Goal: Transaction & Acquisition: Purchase product/service

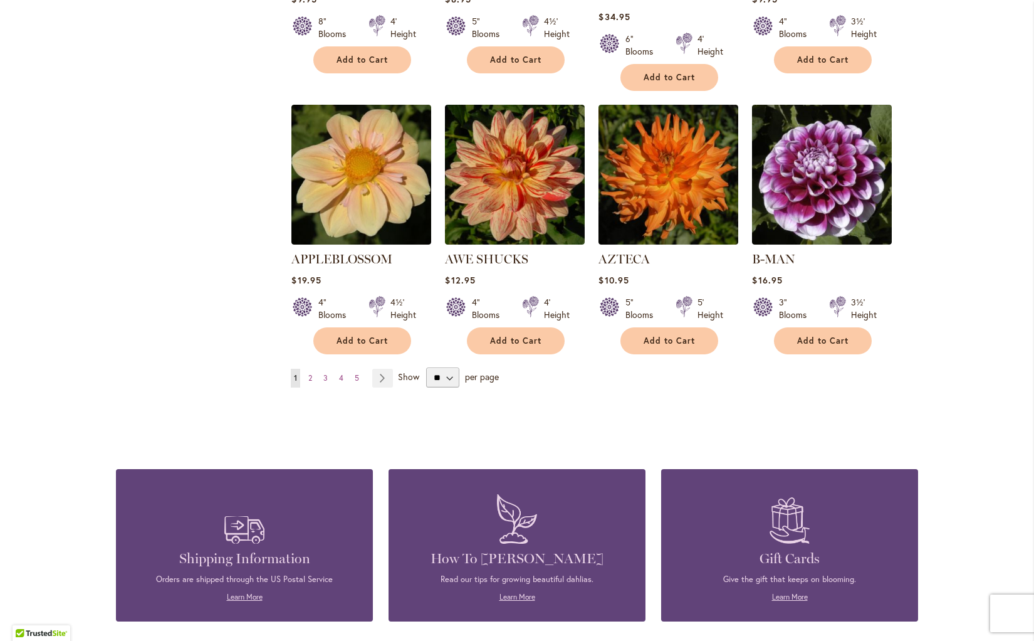
scroll to position [990, 0]
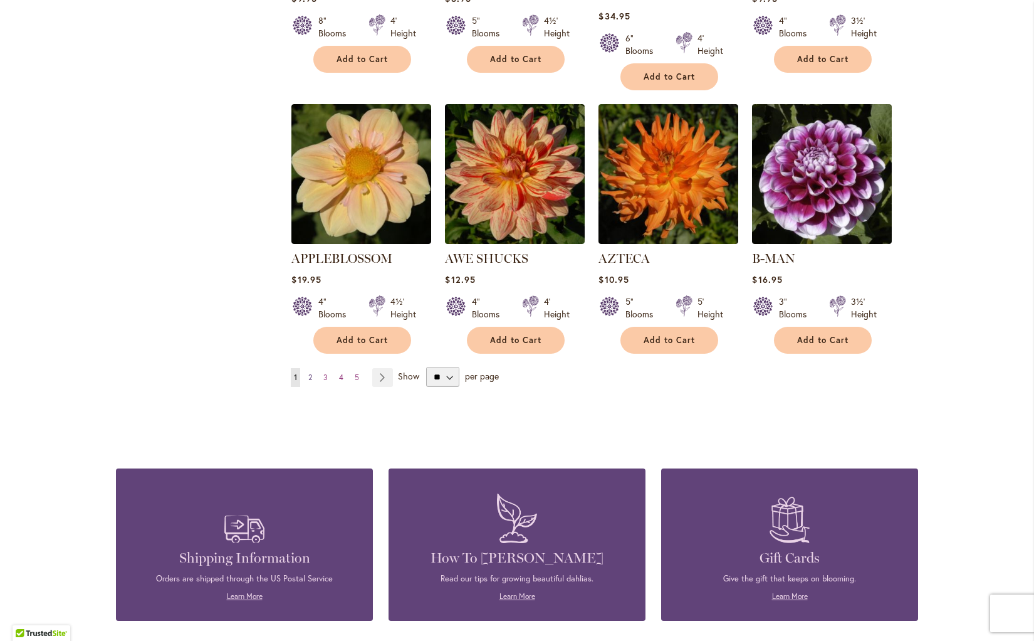
click at [305, 368] on link "Page 2" at bounding box center [310, 377] width 10 height 19
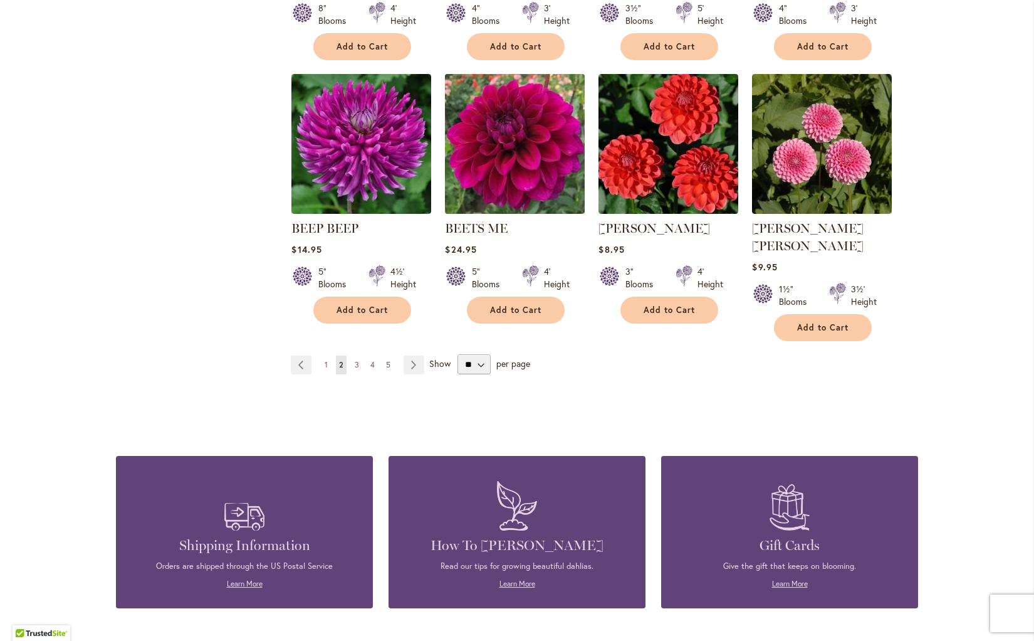
scroll to position [1003, 0]
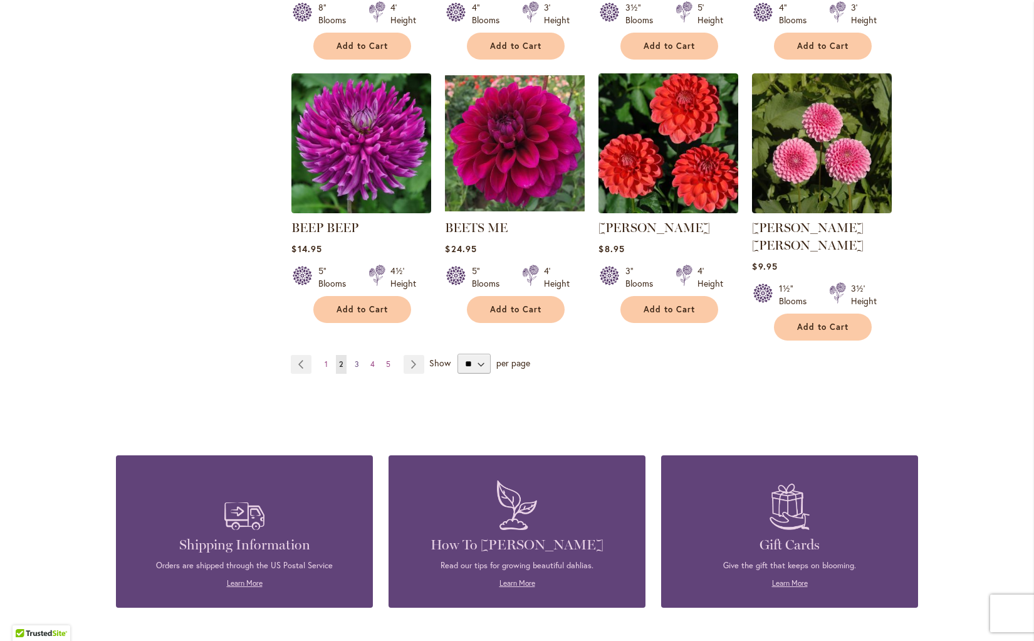
click at [355, 359] on span "3" at bounding box center [357, 363] width 4 height 9
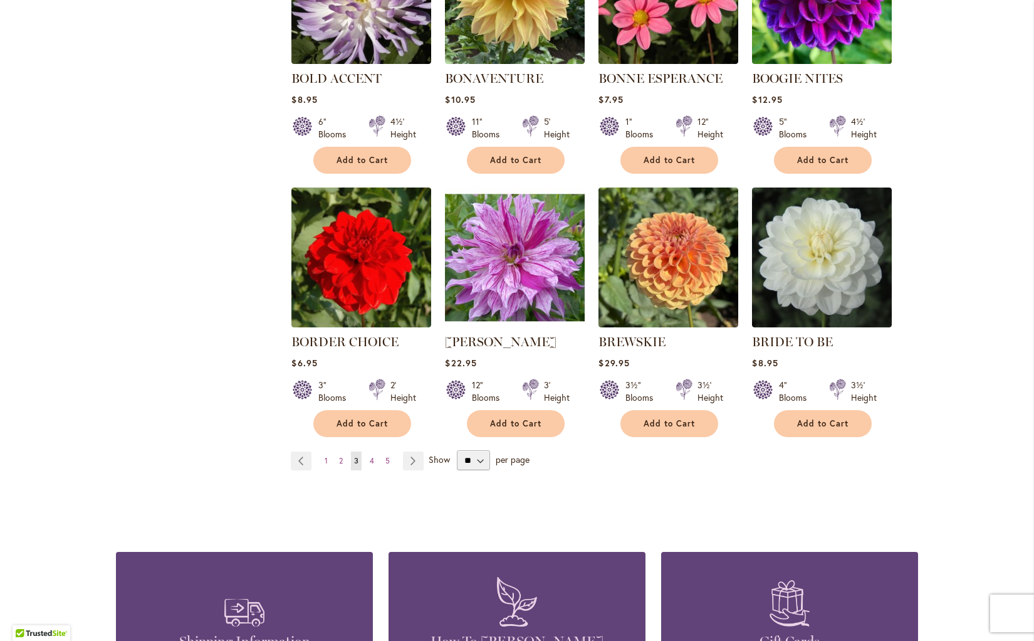
scroll to position [891, 0]
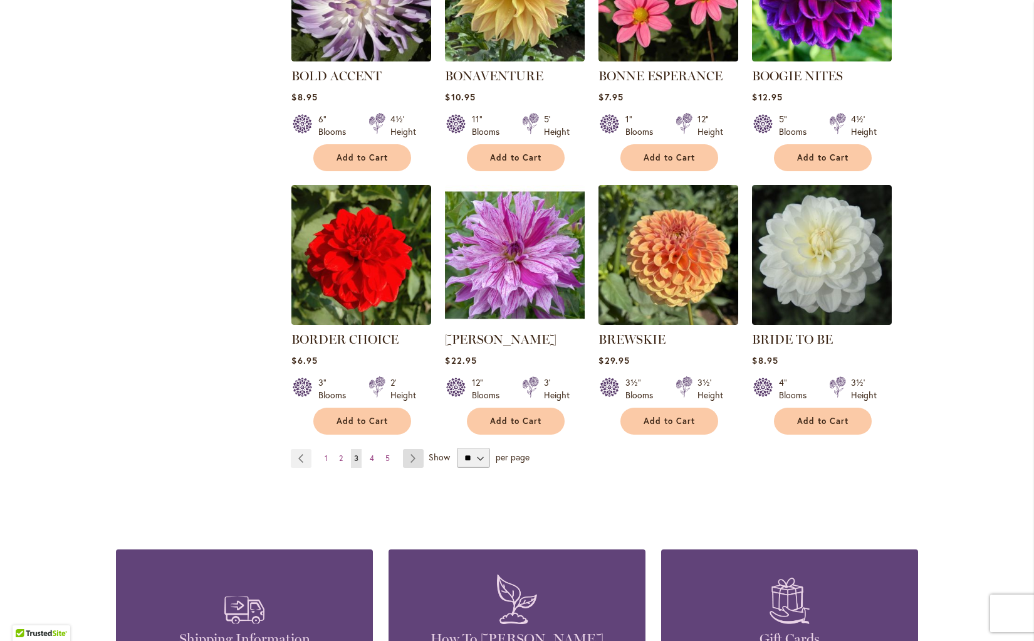
click at [406, 452] on link "Page Next" at bounding box center [413, 458] width 21 height 19
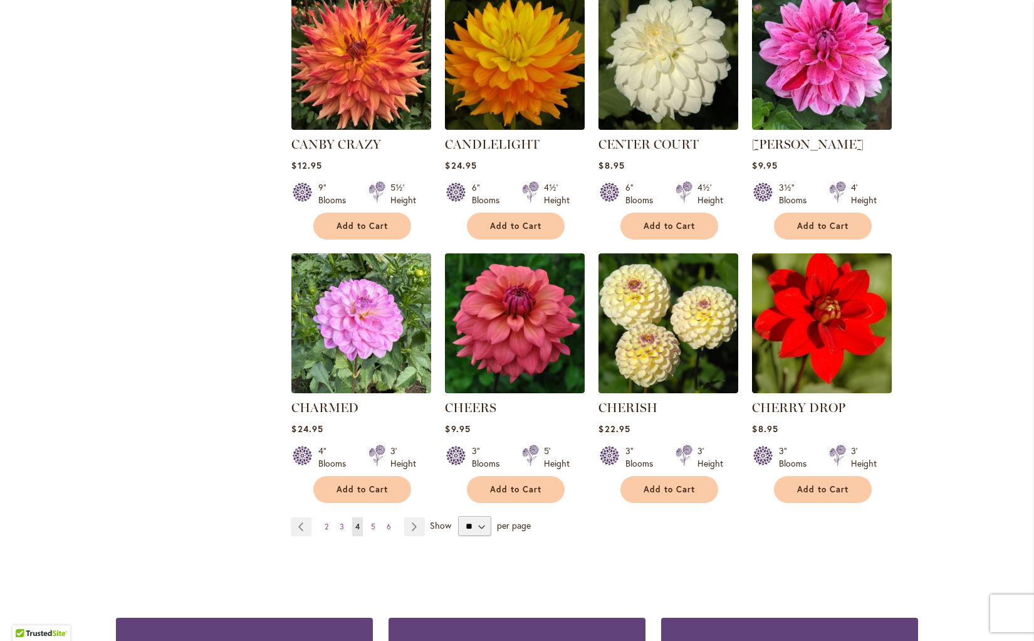
scroll to position [842, 0]
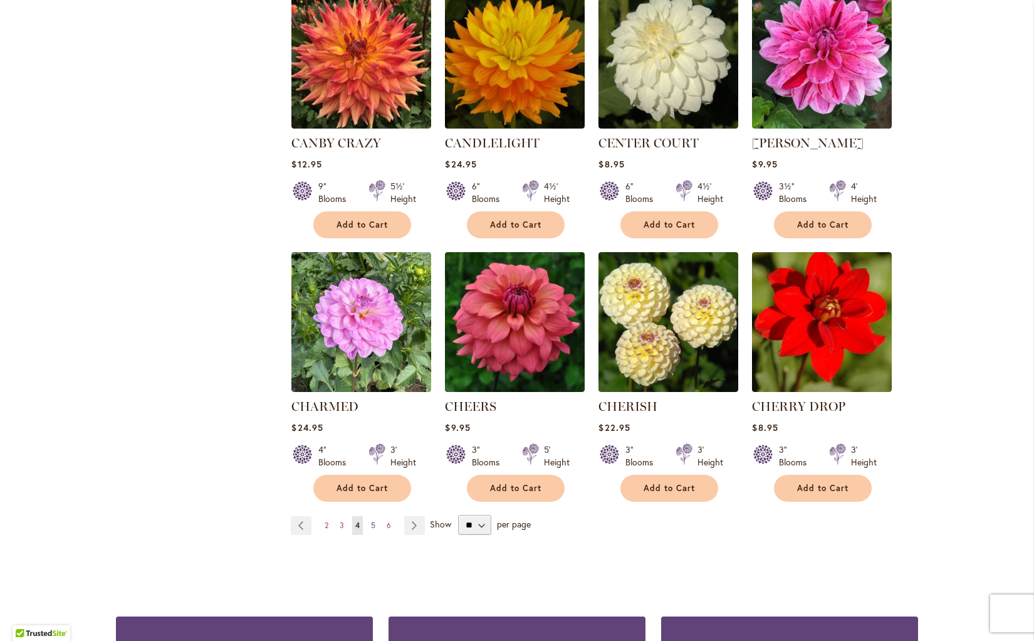
click at [371, 524] on span "5" at bounding box center [373, 524] width 4 height 9
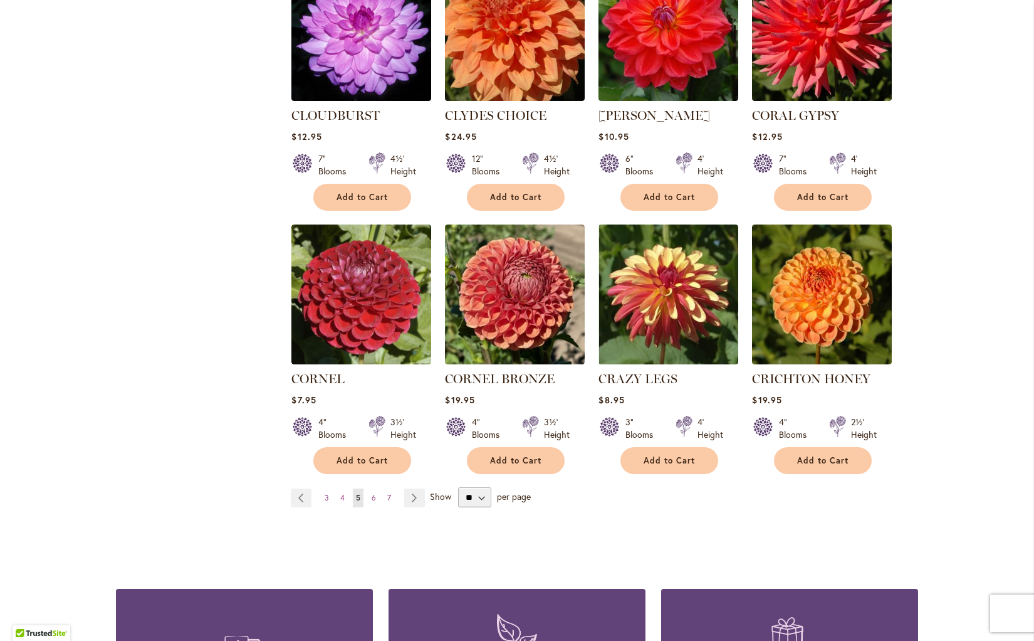
scroll to position [892, 0]
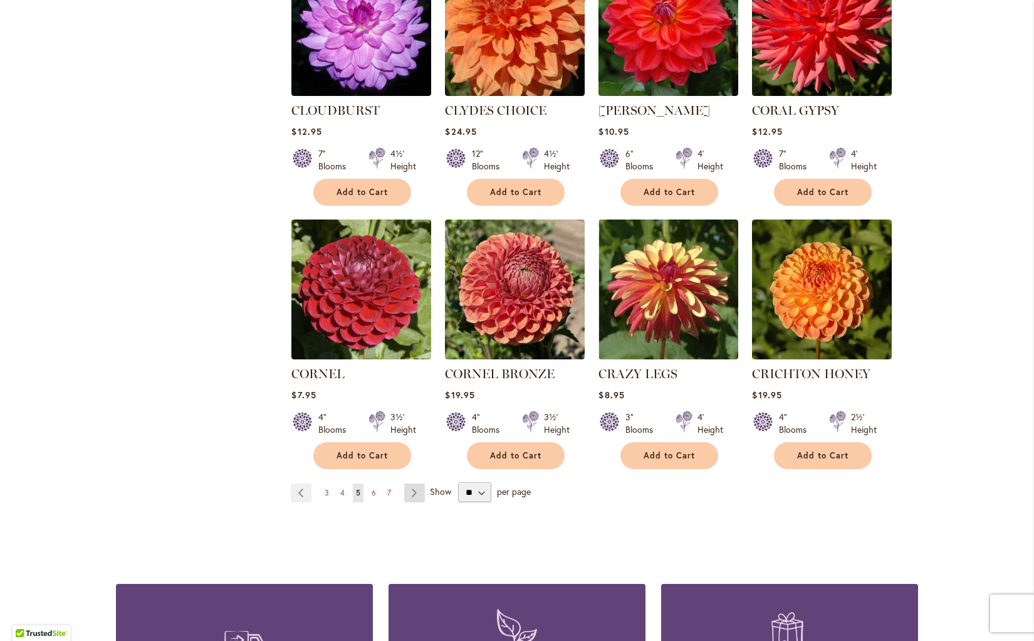
click at [406, 483] on link "Page Next" at bounding box center [414, 492] width 21 height 19
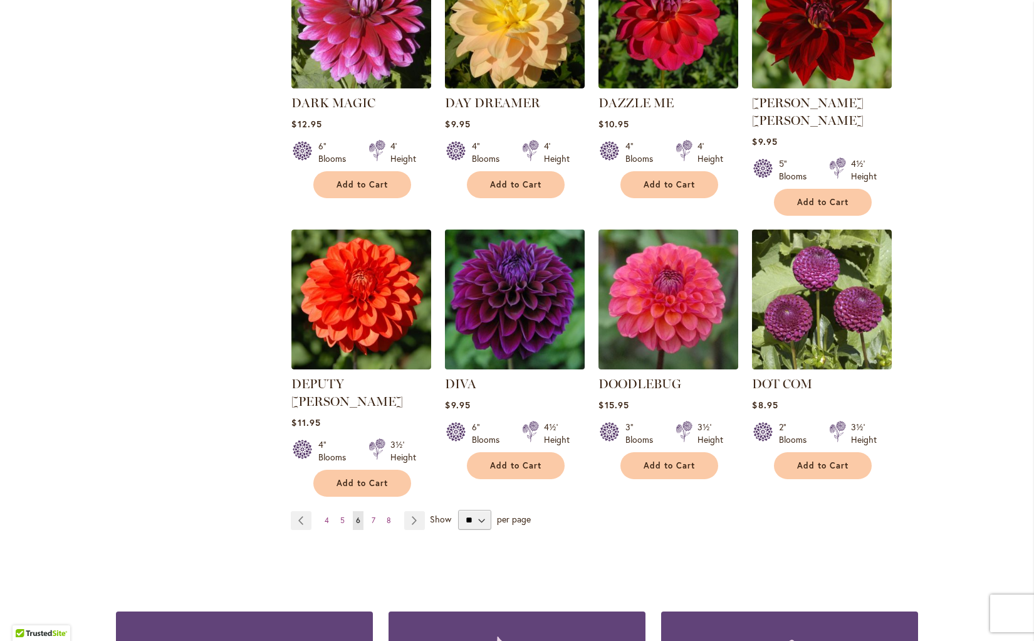
scroll to position [884, 0]
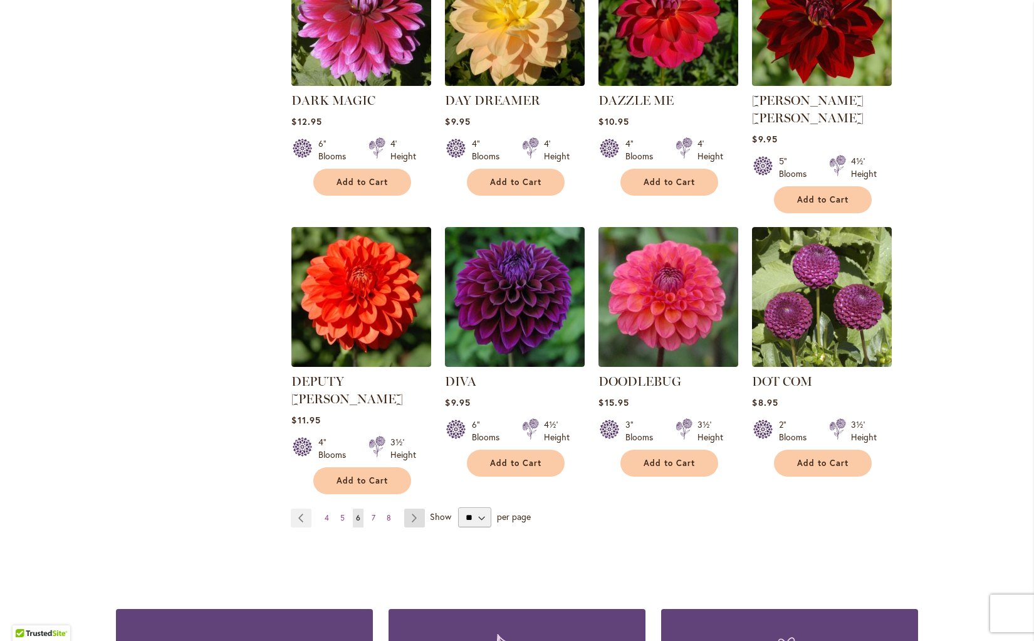
click at [412, 508] on link "Page Next" at bounding box center [414, 517] width 21 height 19
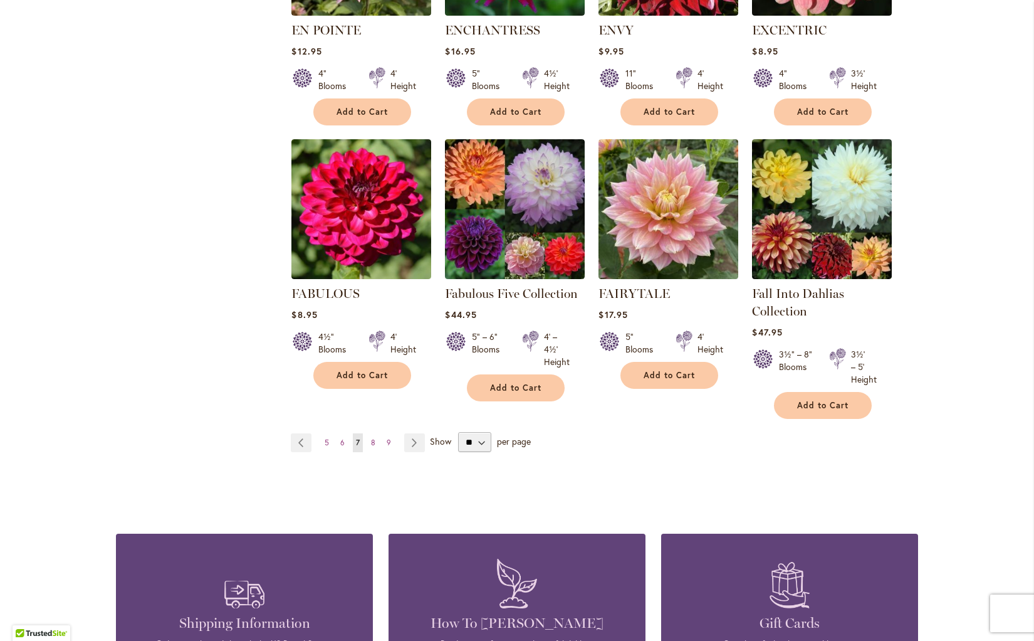
scroll to position [939, 0]
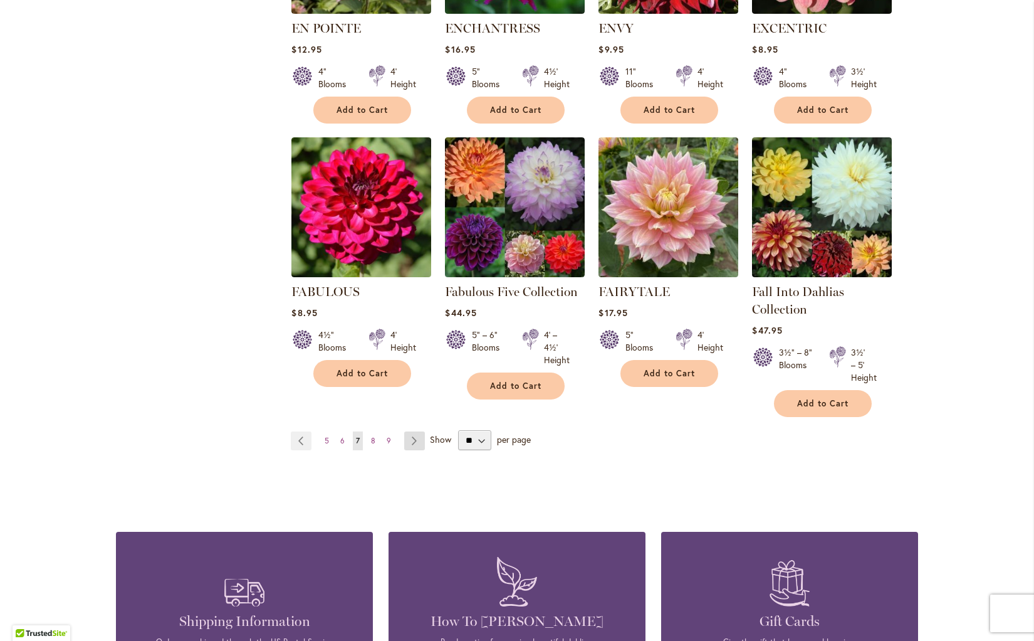
click at [407, 437] on link "Page Next" at bounding box center [414, 440] width 21 height 19
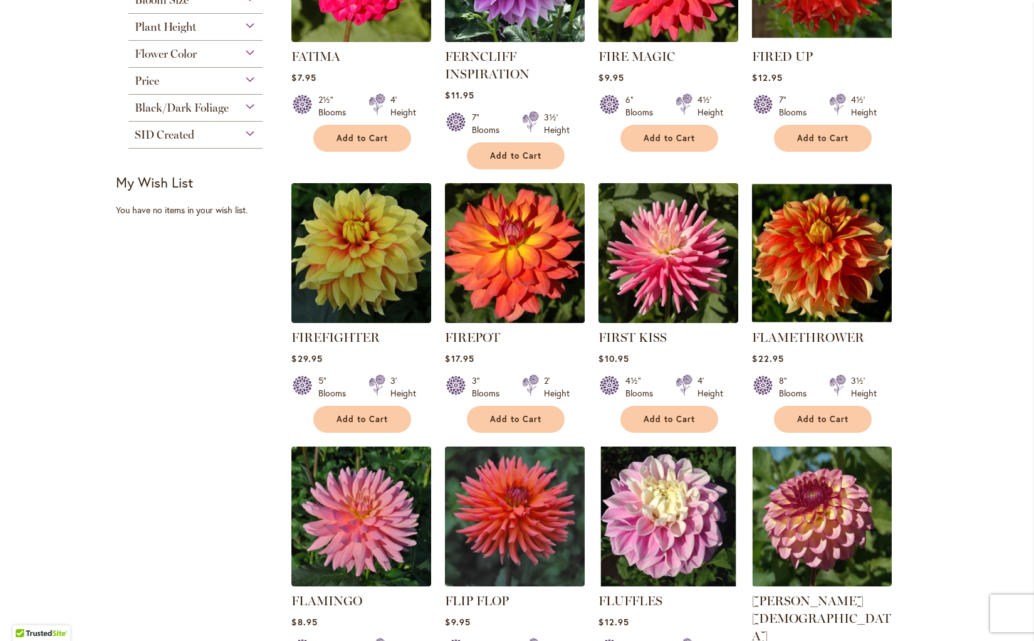
scroll to position [385, 0]
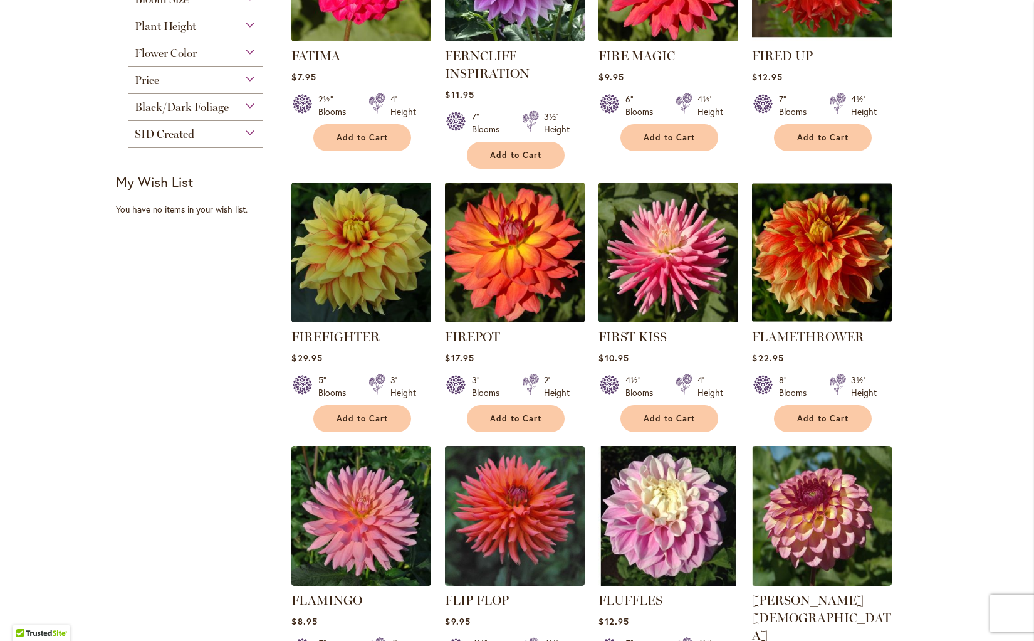
click at [488, 295] on img at bounding box center [515, 252] width 147 height 147
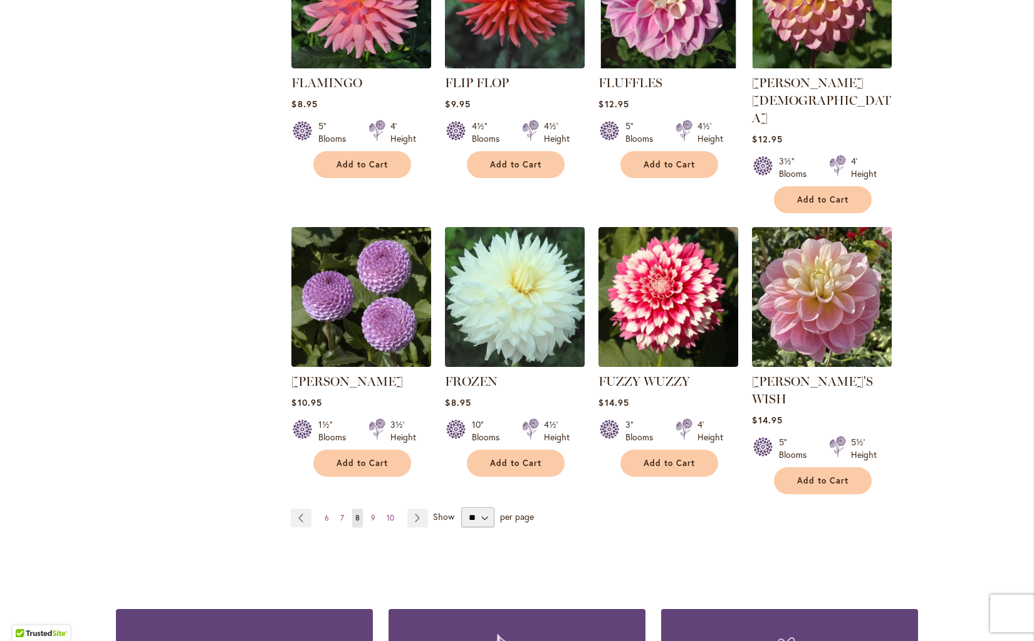
scroll to position [903, 0]
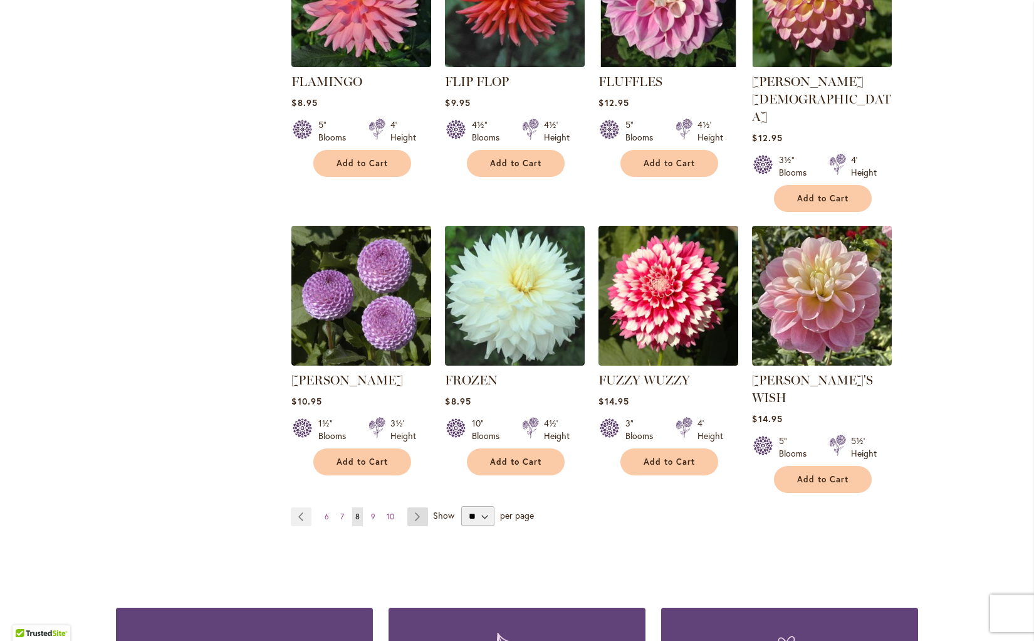
click at [414, 507] on link "Page Next" at bounding box center [417, 516] width 21 height 19
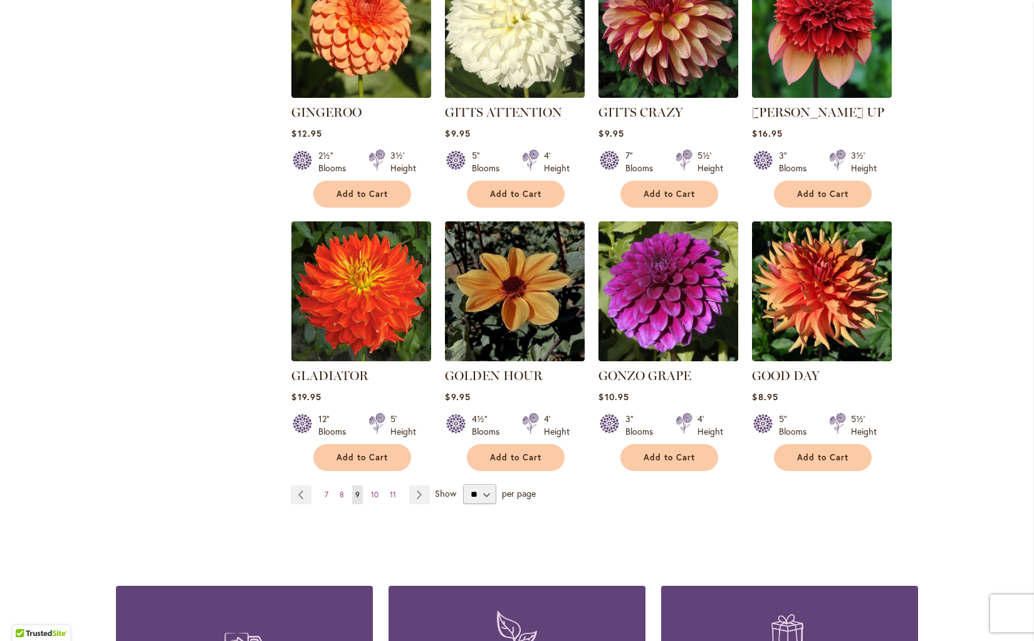
scroll to position [891, 0]
click at [371, 489] on span "10" at bounding box center [375, 493] width 8 height 9
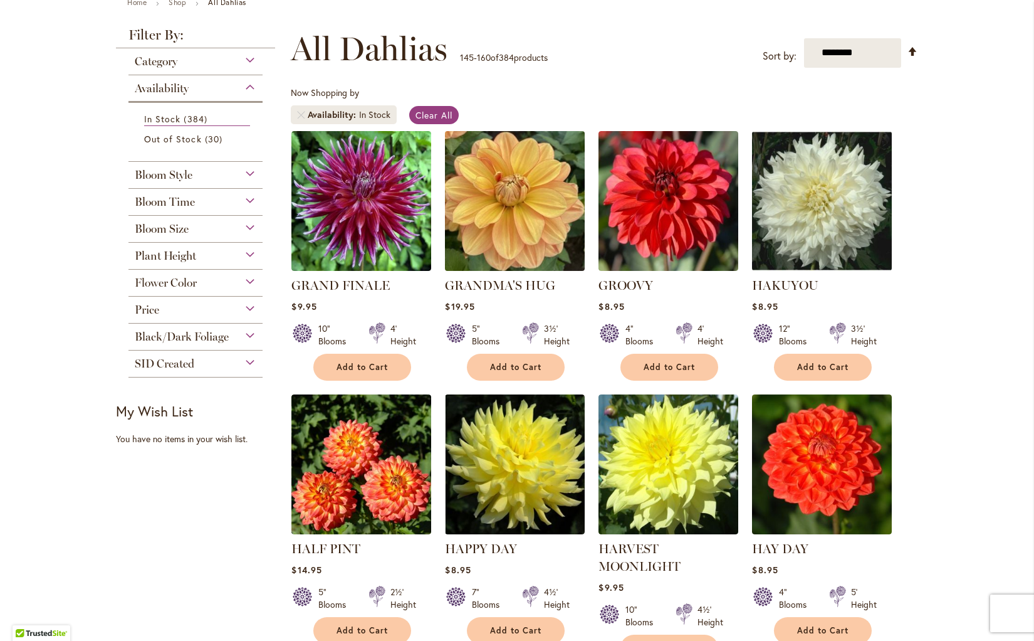
scroll to position [158, 0]
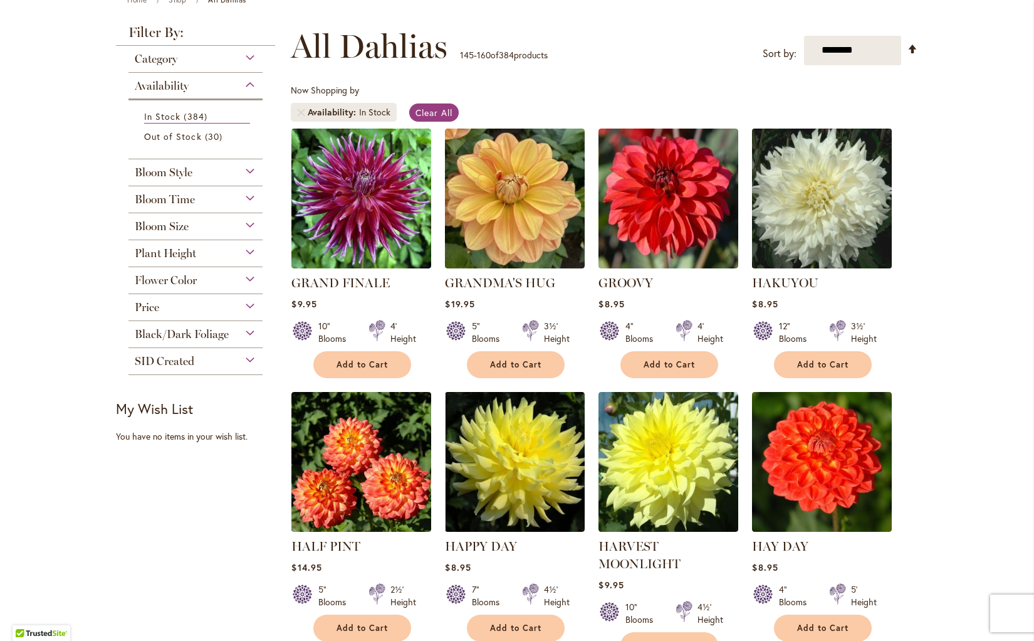
click at [797, 251] on img at bounding box center [822, 198] width 147 height 147
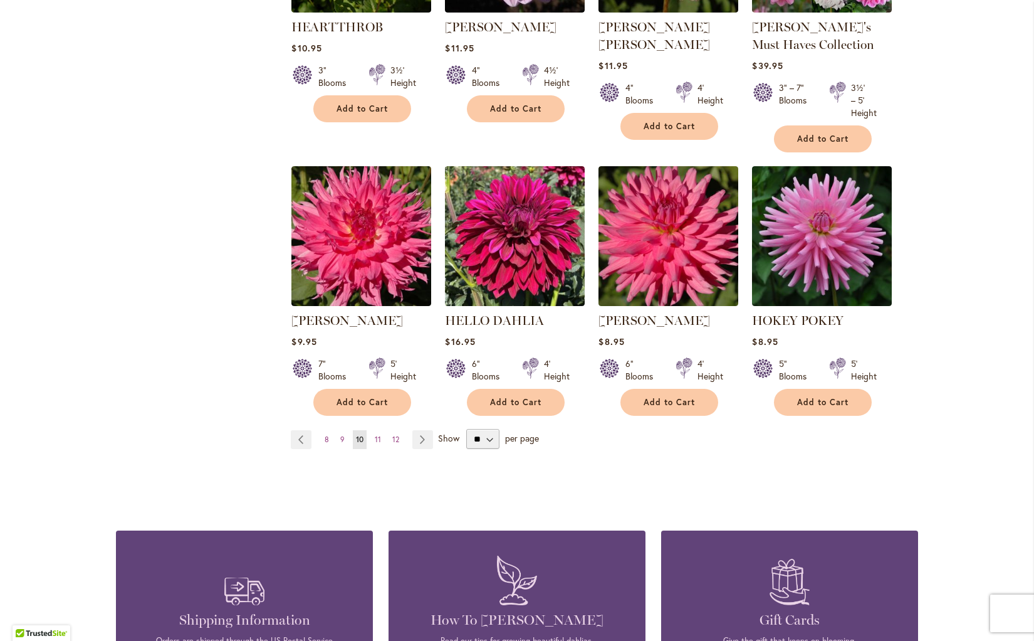
scroll to position [963, 0]
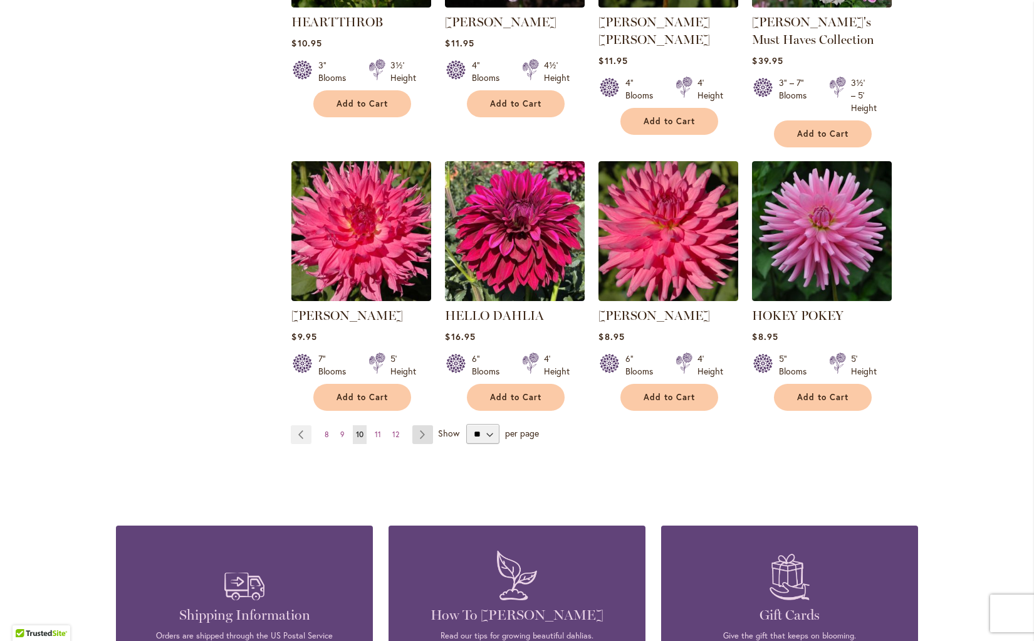
click at [417, 437] on link "Page Next" at bounding box center [422, 434] width 21 height 19
